Goal: Task Accomplishment & Management: Use online tool/utility

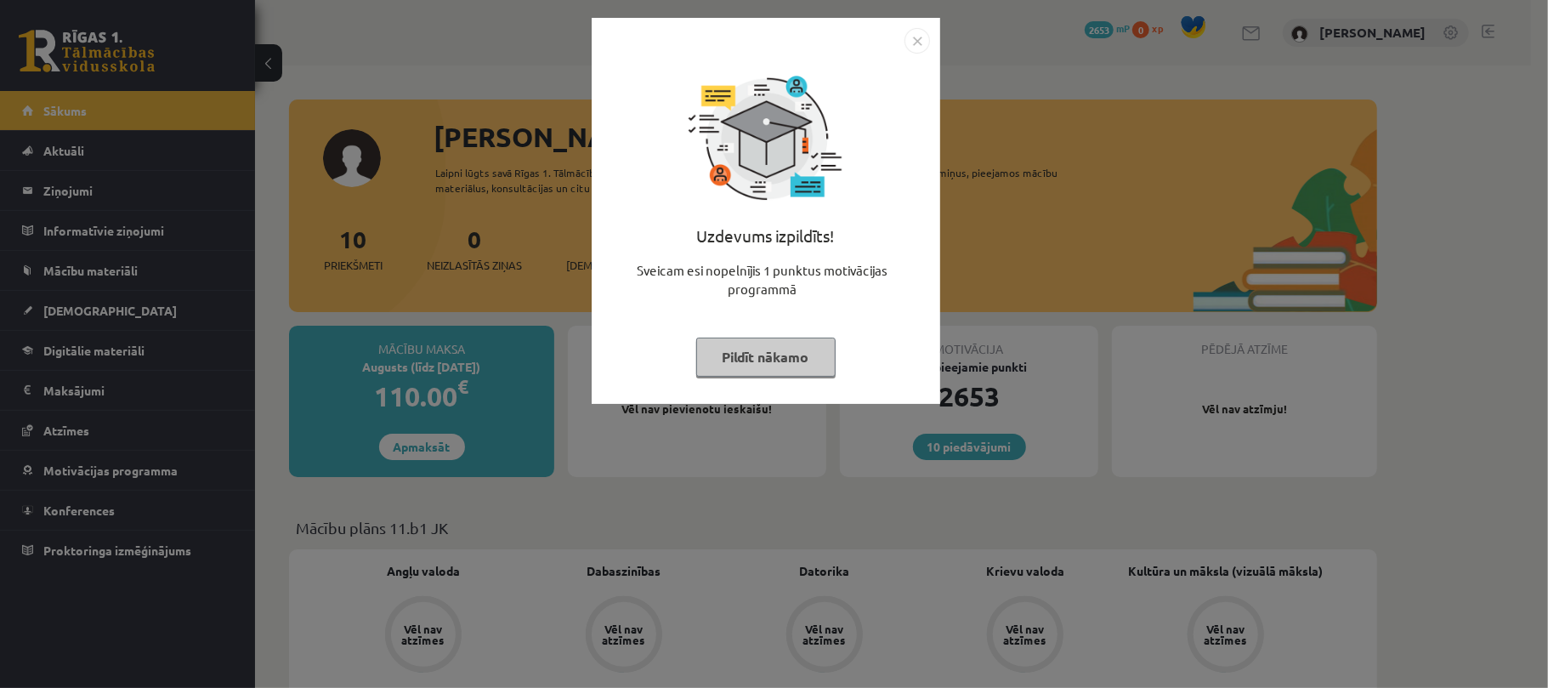
click at [816, 430] on div "Uzdevums izpildīts! Sveicam esi nopelnījis 1 punktus motivācijas programmā Pild…" at bounding box center [774, 344] width 1548 height 688
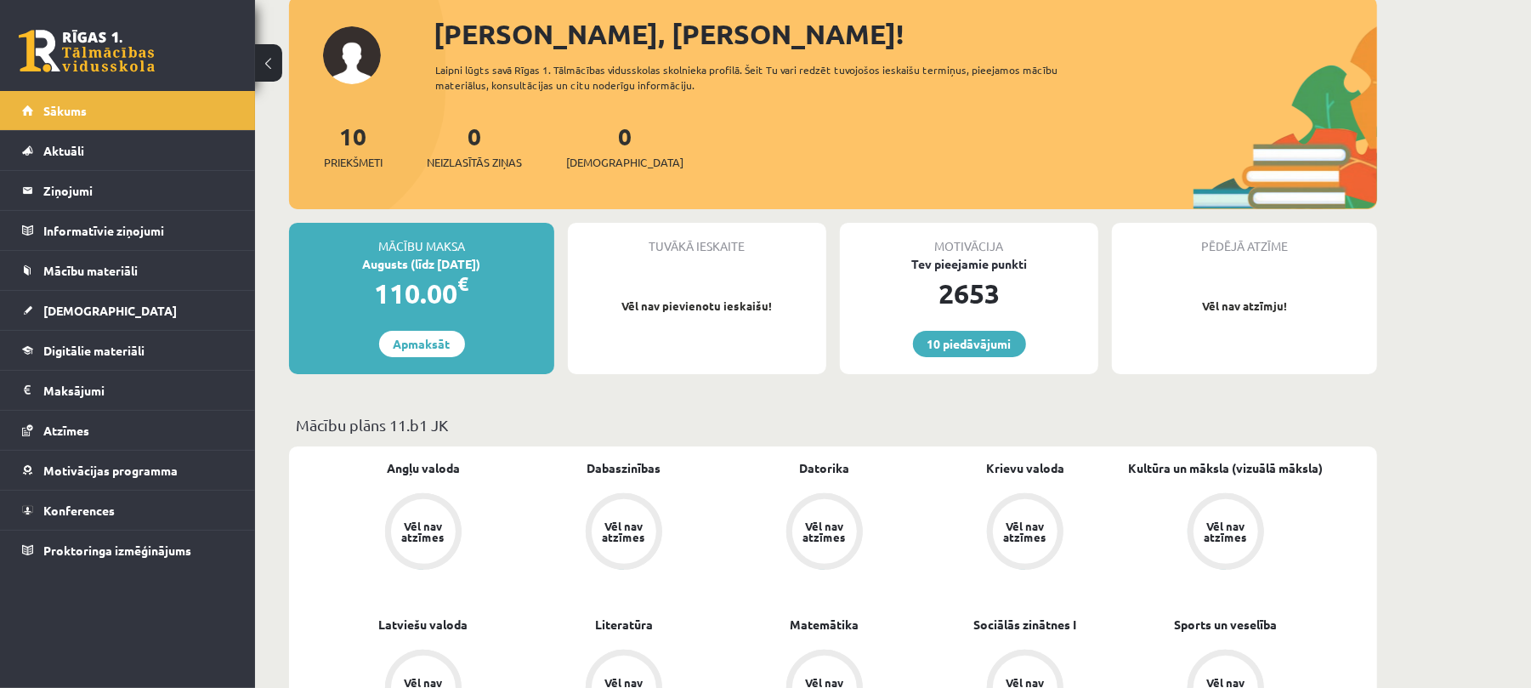
scroll to position [102, 0]
click at [129, 310] on link "[DEMOGRAPHIC_DATA]" at bounding box center [128, 310] width 212 height 39
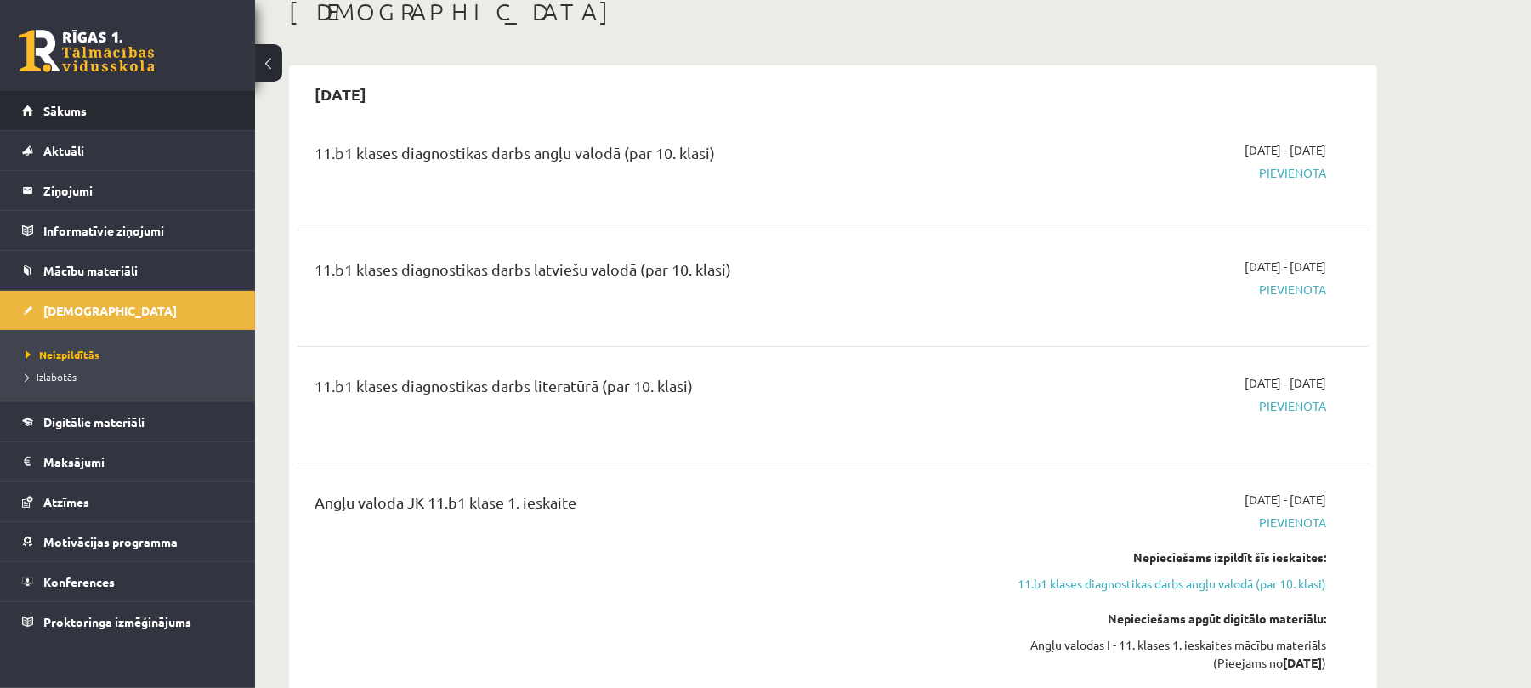
click at [96, 126] on link "Sākums" at bounding box center [128, 110] width 212 height 39
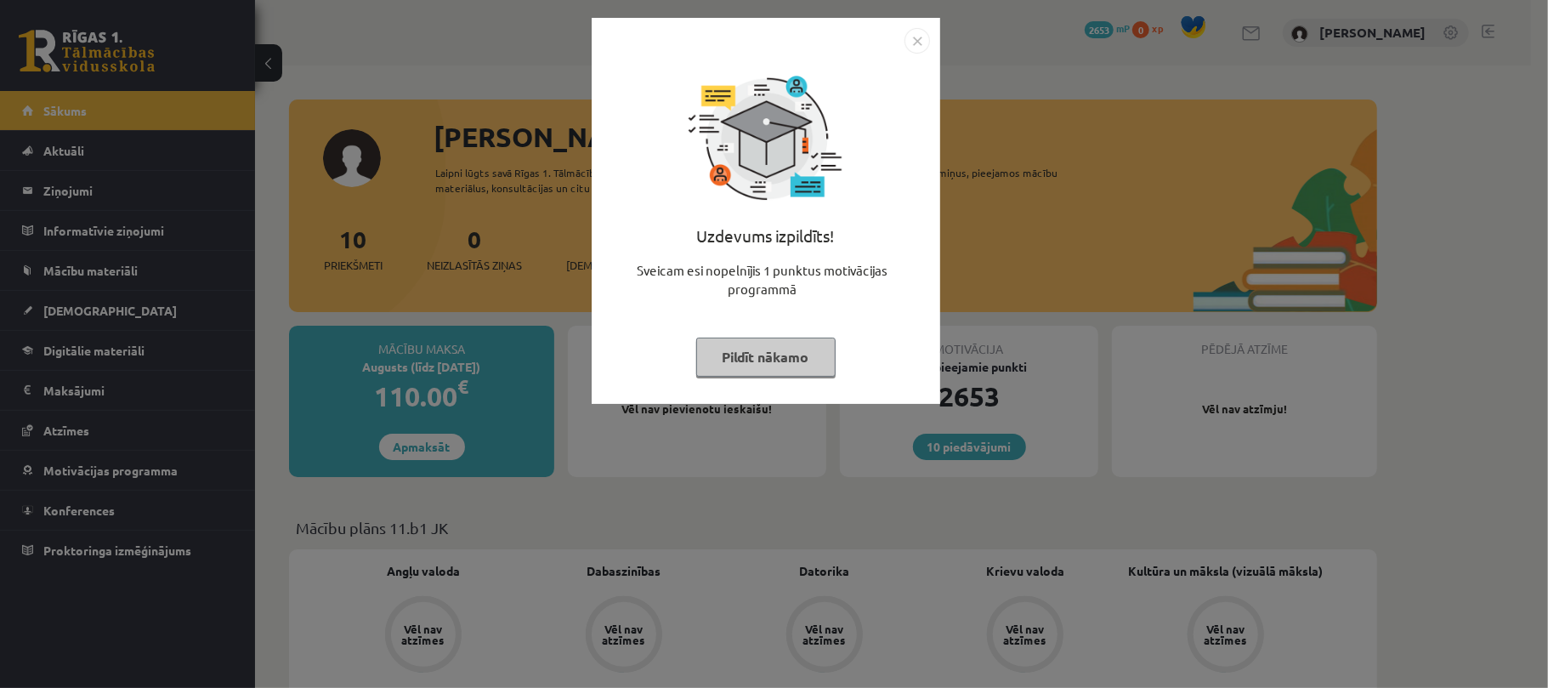
click at [758, 354] on button "Pildīt nākamo" at bounding box center [765, 356] width 139 height 39
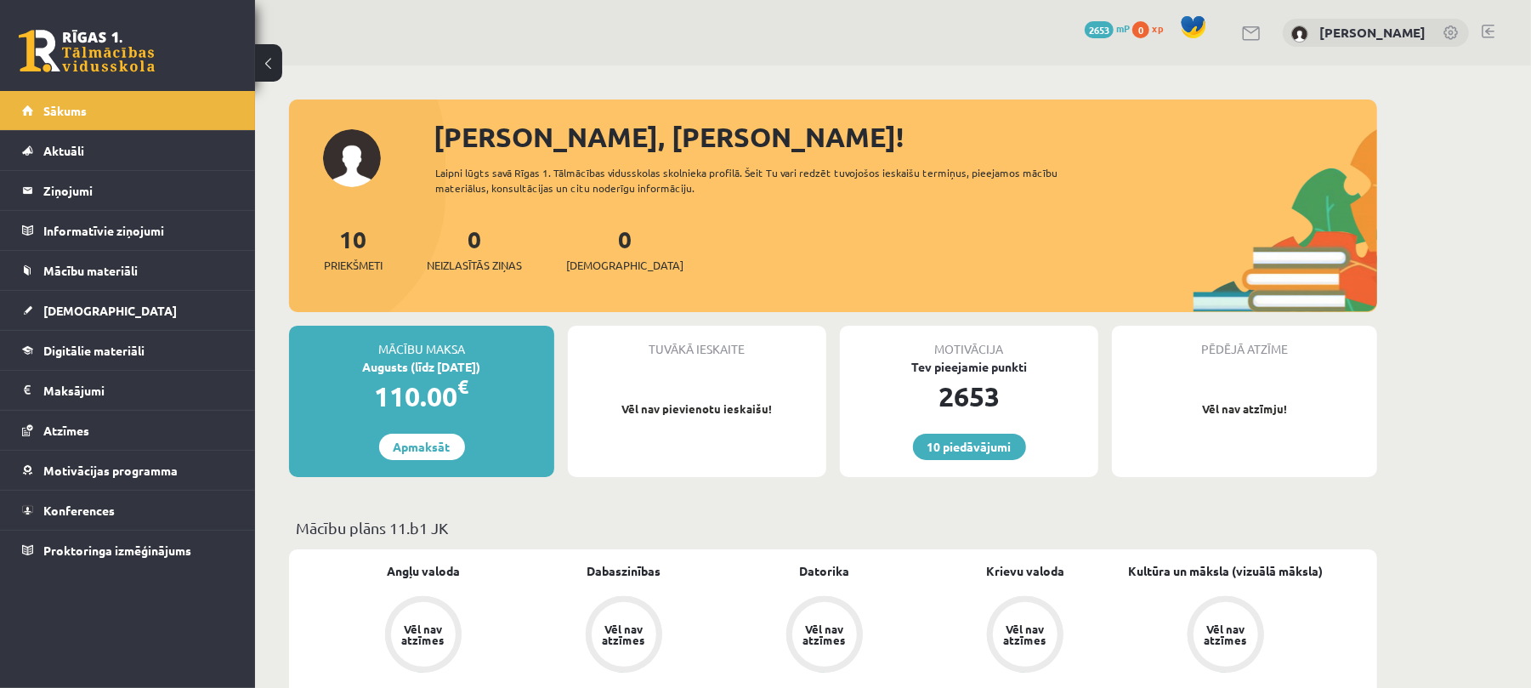
click at [1484, 36] on link at bounding box center [1488, 32] width 13 height 14
